Goal: Information Seeking & Learning: Learn about a topic

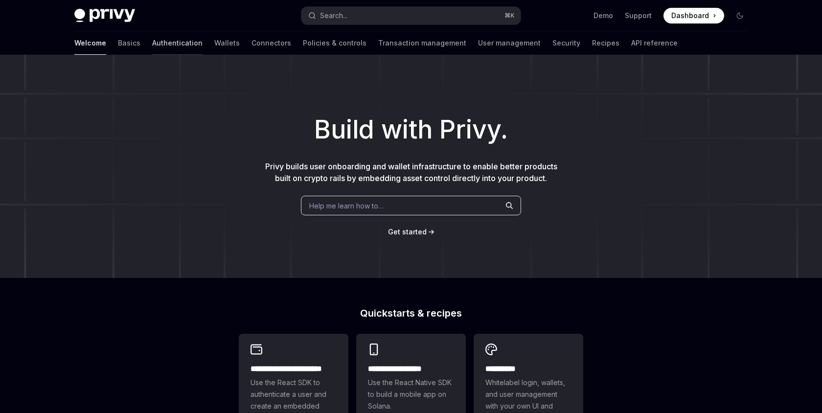
click at [152, 41] on link "Authentication" at bounding box center [177, 42] width 50 height 23
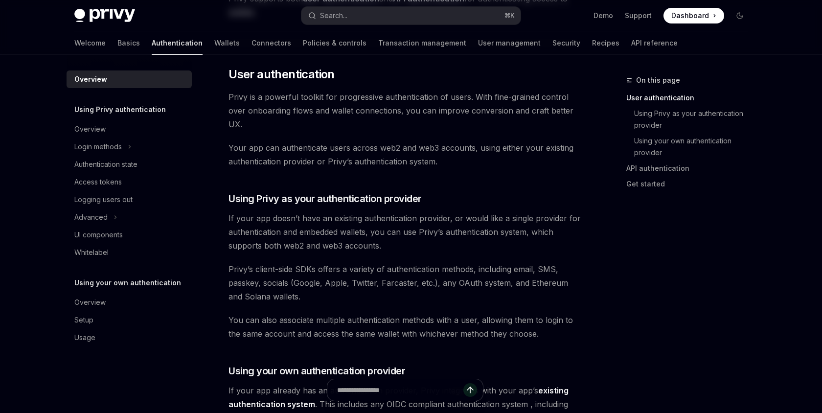
scroll to position [7, 0]
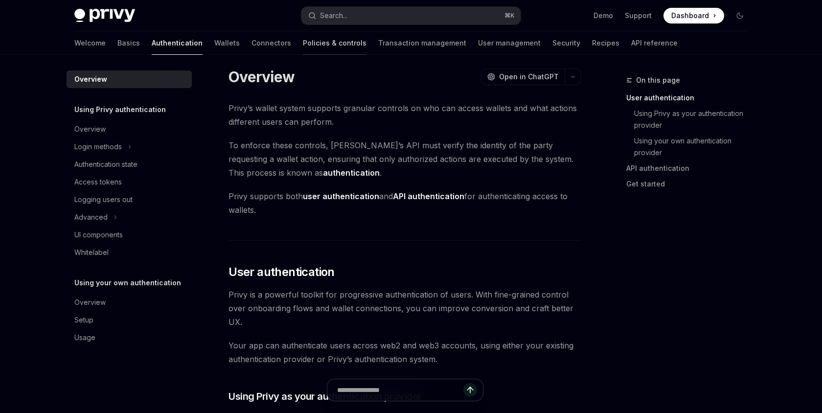
click at [303, 41] on link "Policies & controls" at bounding box center [335, 42] width 64 height 23
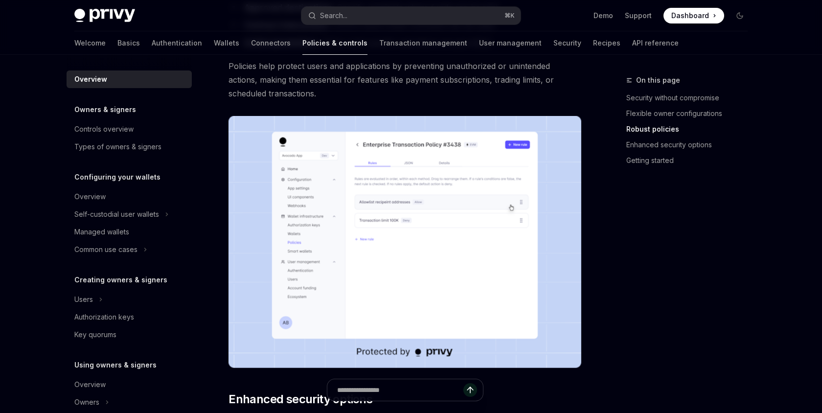
scroll to position [842, 0]
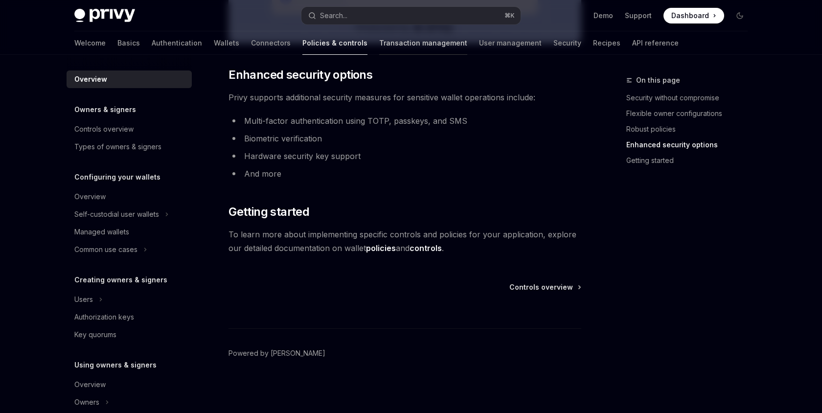
click at [383, 45] on link "Transaction management" at bounding box center [423, 42] width 88 height 23
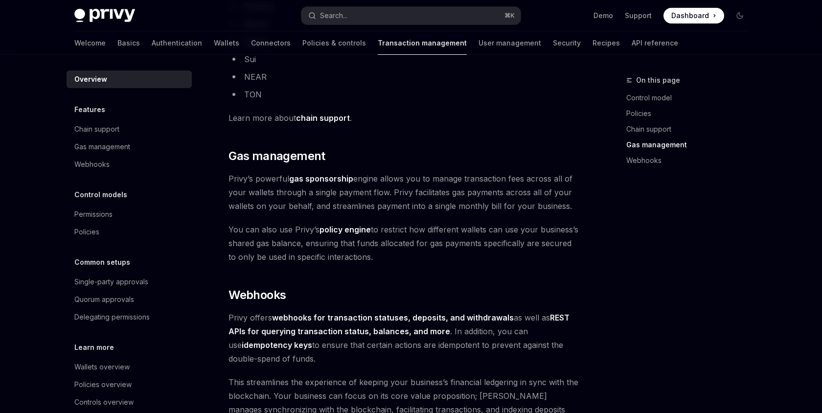
scroll to position [921, 0]
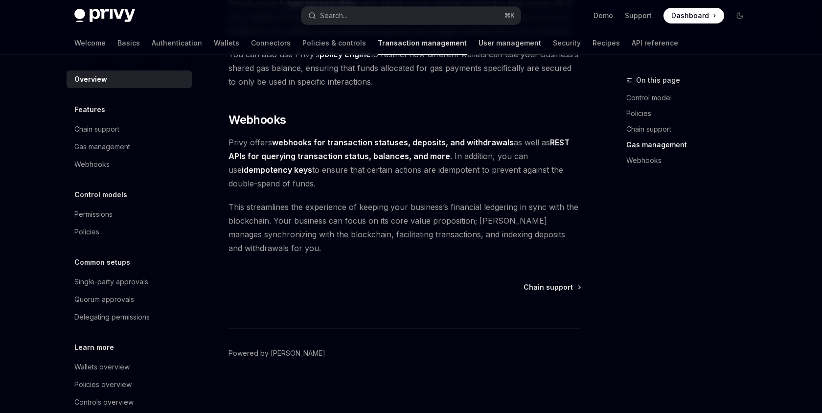
click at [479, 46] on link "User management" at bounding box center [510, 42] width 63 height 23
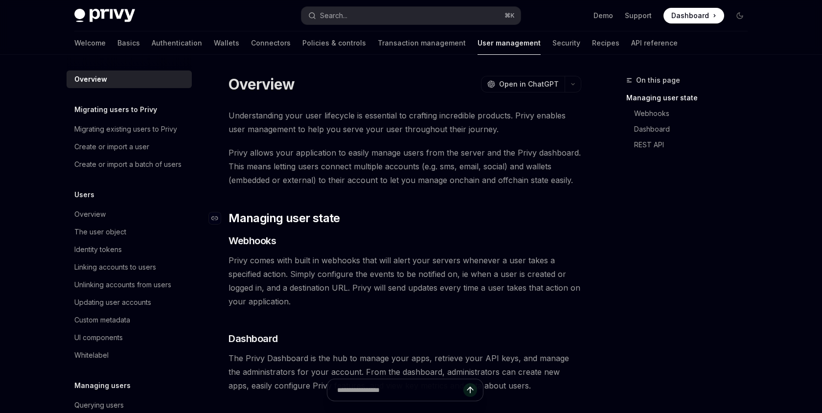
scroll to position [208, 0]
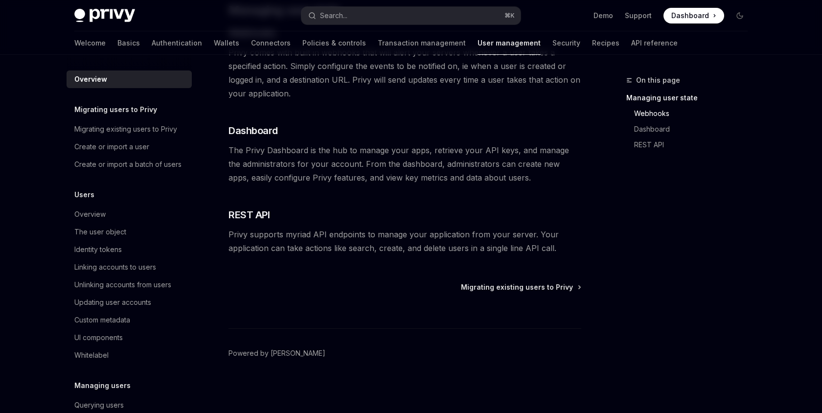
click at [530, 47] on div "Welcome Basics Authentication Wallets Connectors Policies & controls Transactio…" at bounding box center [376, 42] width 604 height 23
click at [592, 43] on link "Recipes" at bounding box center [605, 42] width 27 height 23
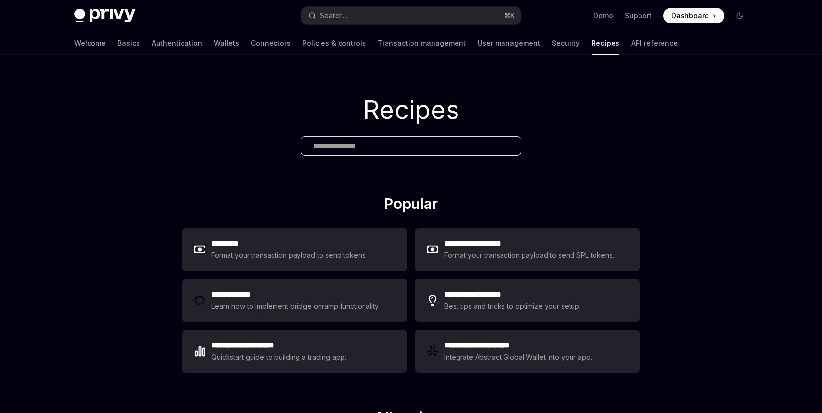
scroll to position [523, 0]
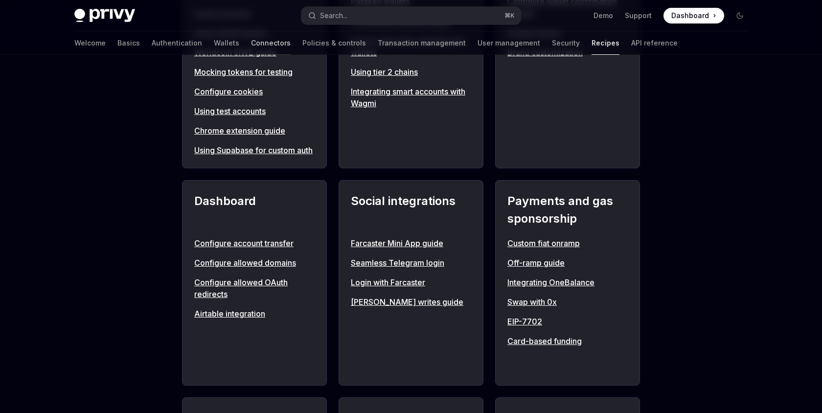
click at [251, 41] on link "Connectors" at bounding box center [271, 42] width 40 height 23
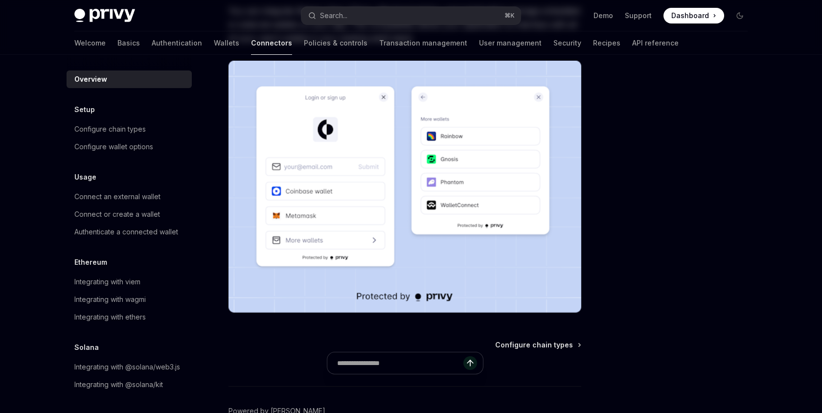
scroll to position [227, 0]
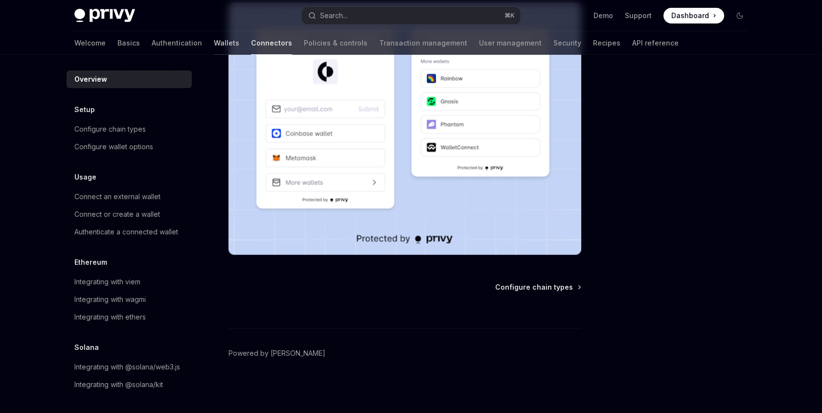
click at [214, 46] on link "Wallets" at bounding box center [226, 42] width 25 height 23
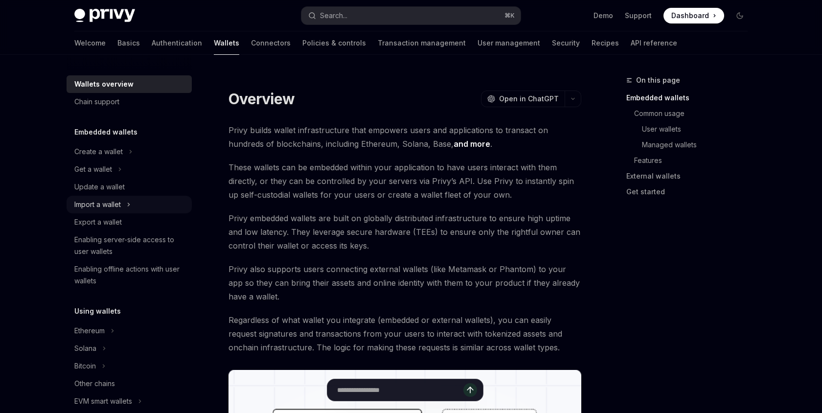
click at [106, 205] on div "Import a wallet" at bounding box center [97, 205] width 47 height 12
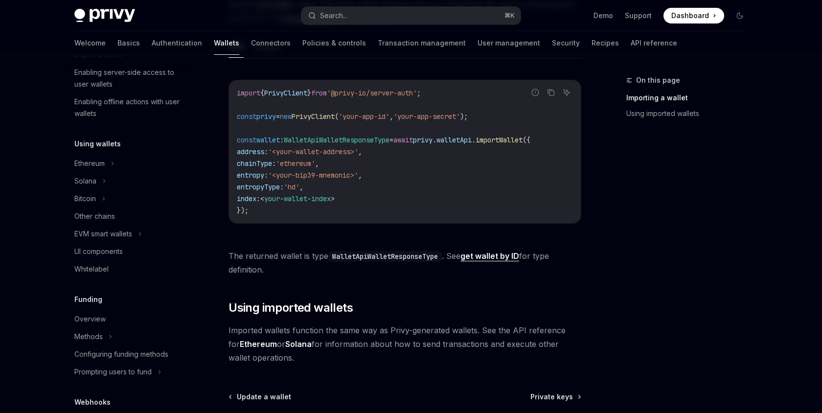
scroll to position [187, 0]
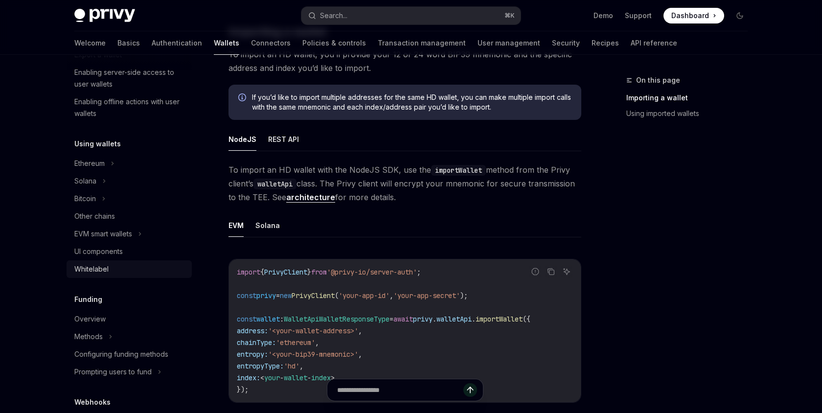
click at [115, 268] on div "Whitelabel" at bounding box center [130, 269] width 112 height 12
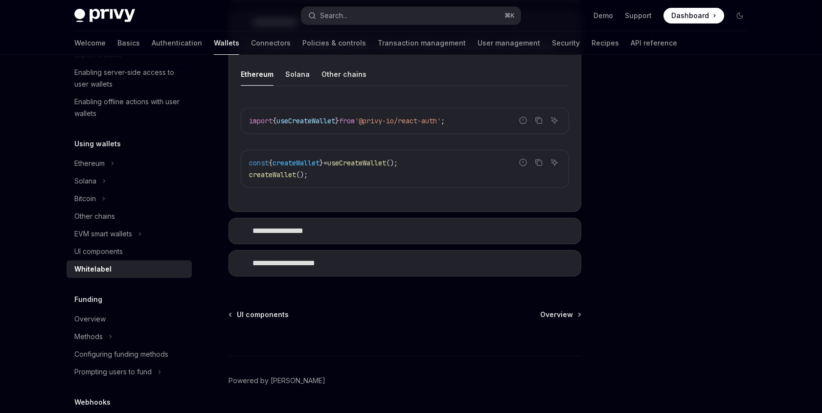
scroll to position [389, 0]
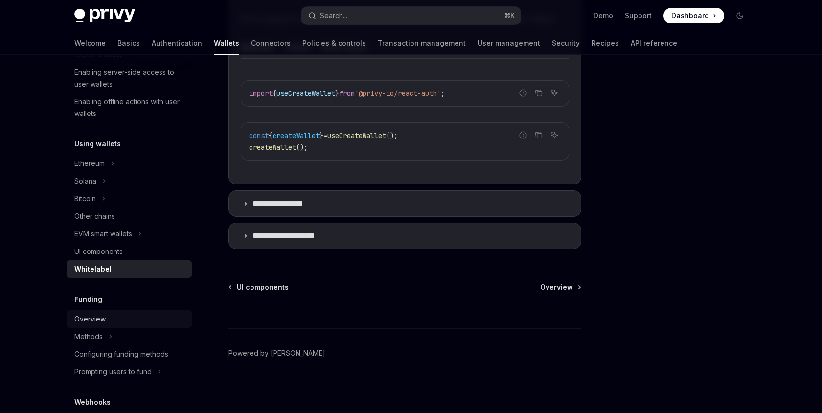
click at [101, 325] on link "Overview" at bounding box center [129, 319] width 125 height 18
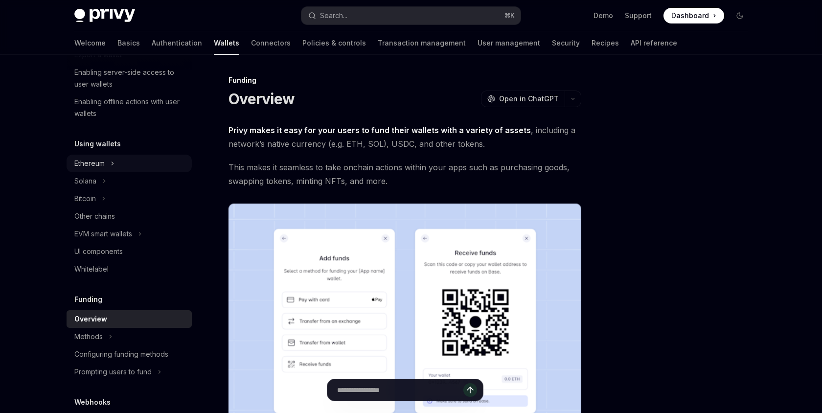
click at [112, 170] on div "Ethereum" at bounding box center [129, 164] width 125 height 18
type textarea "*"
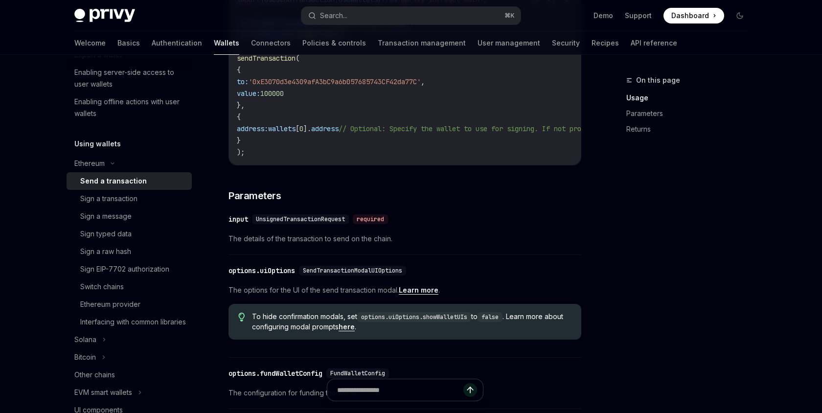
scroll to position [431, 0]
